Goal: Understand process/instructions

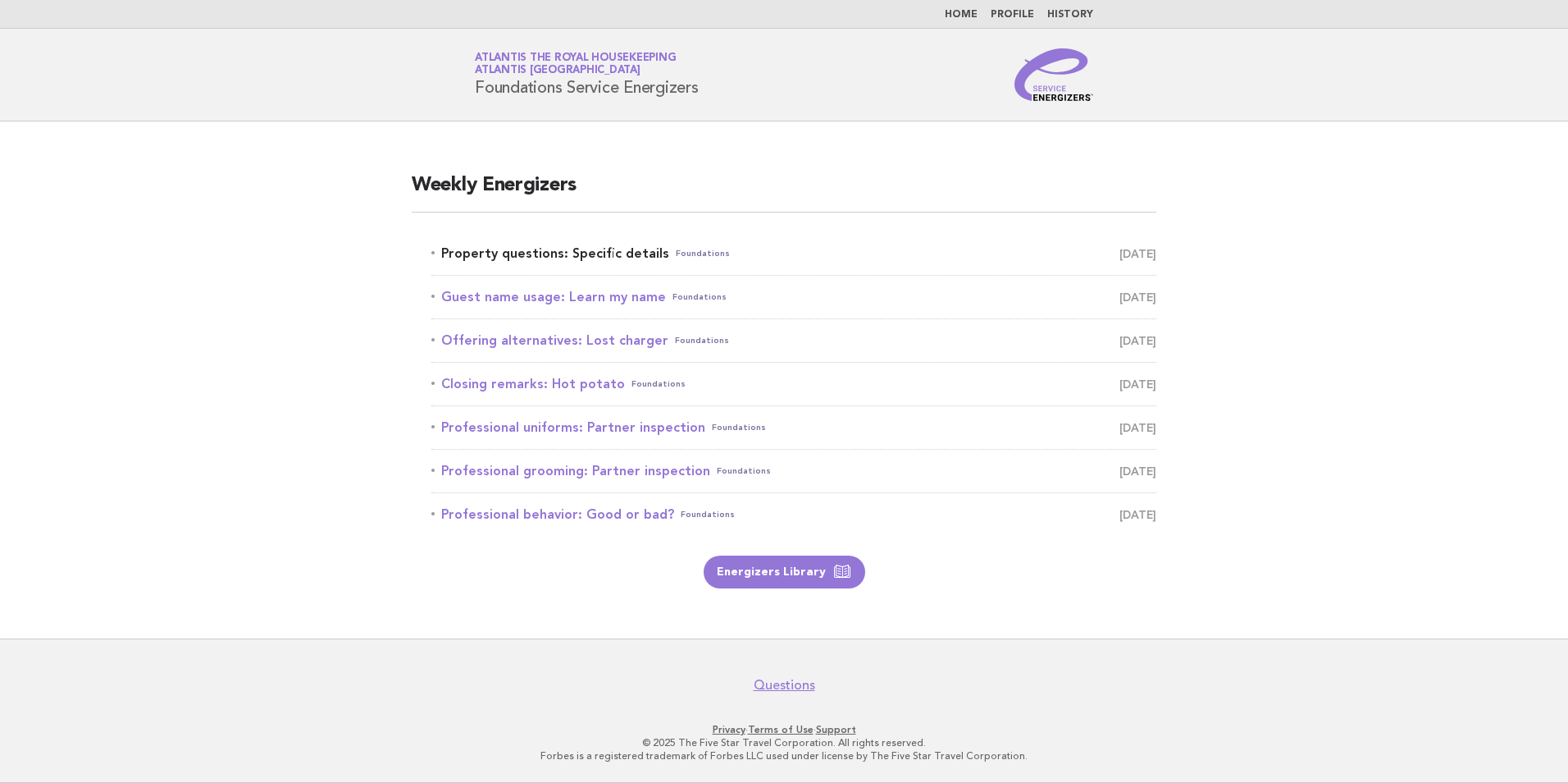
click at [578, 250] on link "Property questions: Specific details Foundations [DATE]" at bounding box center [794, 253] width 725 height 23
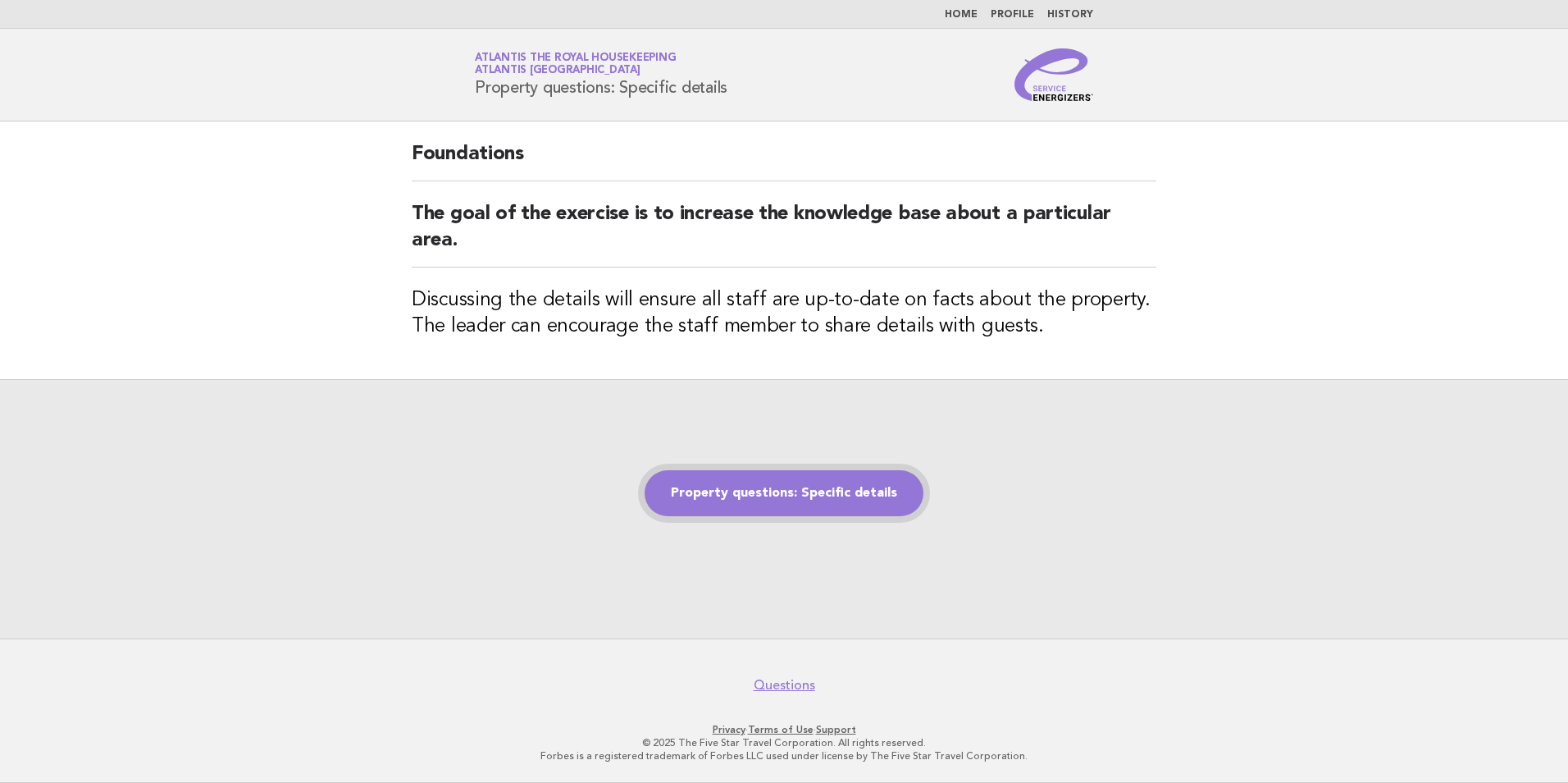
click at [846, 492] on link "Property questions: Specific details" at bounding box center [784, 493] width 278 height 46
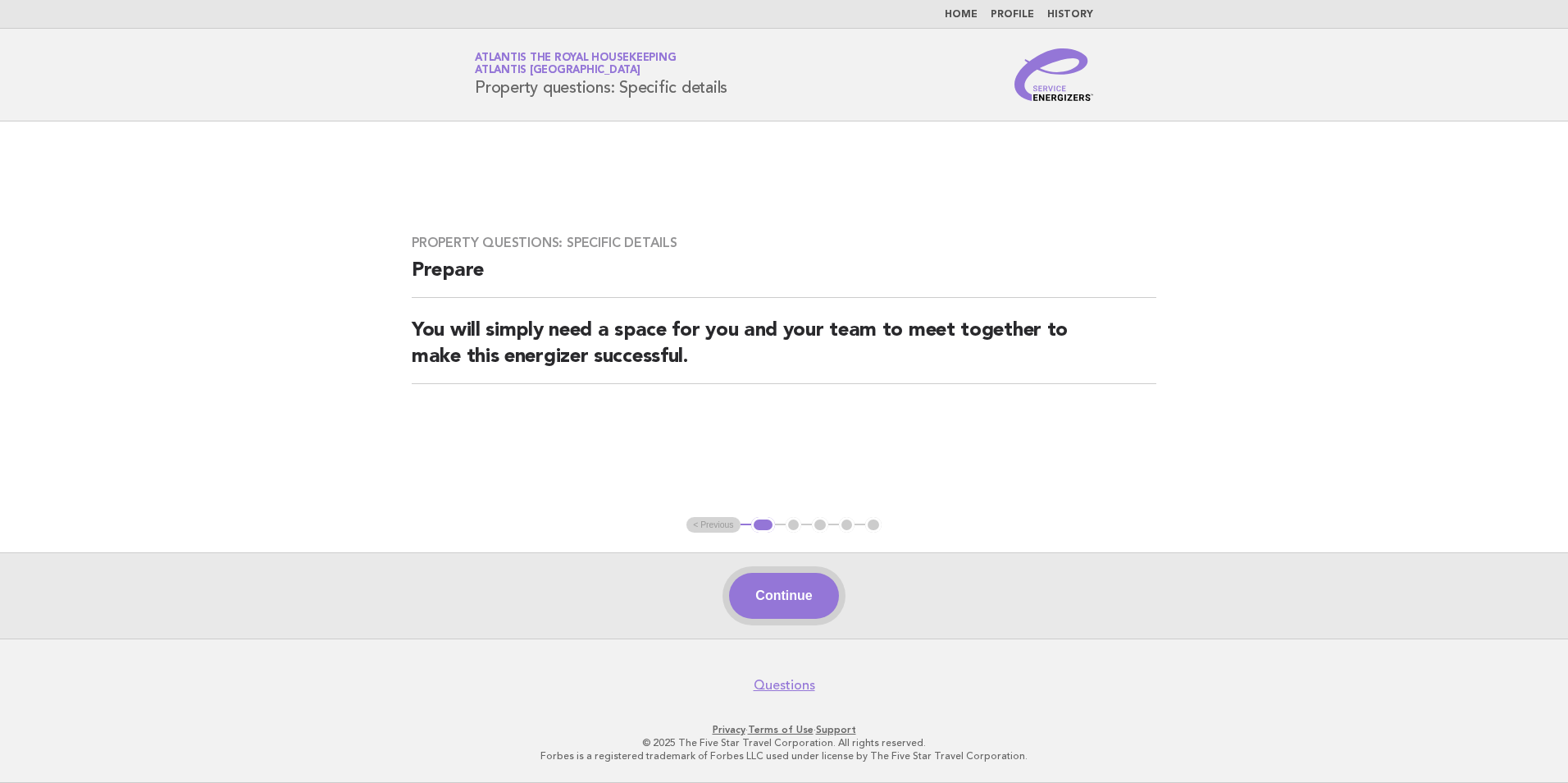
click at [791, 603] on button "Continue" at bounding box center [784, 595] width 109 height 46
